Goal: Information Seeking & Learning: Understand process/instructions

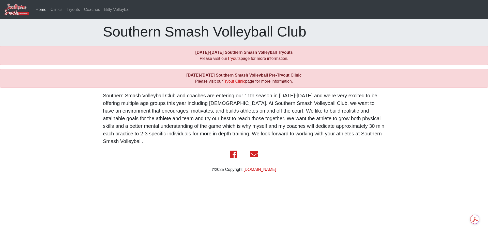
click at [235, 59] on link "Tryouts" at bounding box center [233, 58] width 13 height 4
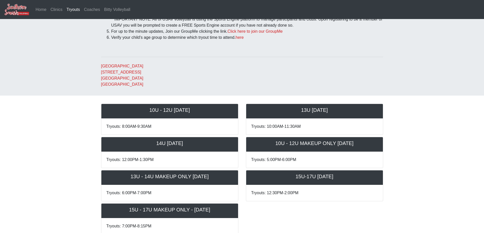
scroll to position [102, 0]
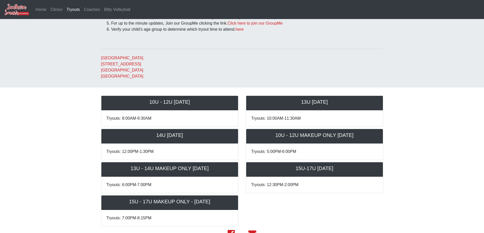
click at [184, 60] on address "Bluff Middle School 15464 Bluff Rd Prairieville, LA 70769 United States" at bounding box center [242, 67] width 282 height 24
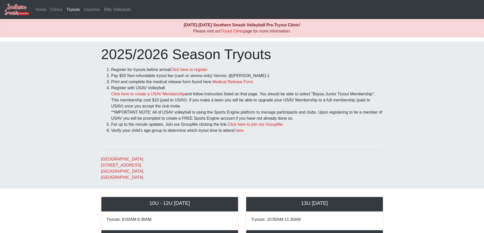
scroll to position [0, 0]
click at [232, 84] on link "Medical Release Form" at bounding box center [232, 82] width 41 height 4
click at [195, 70] on link "Click here to register" at bounding box center [188, 70] width 37 height 4
click at [244, 132] on link "here" at bounding box center [239, 131] width 8 height 4
